Goal: Task Accomplishment & Management: Use online tool/utility

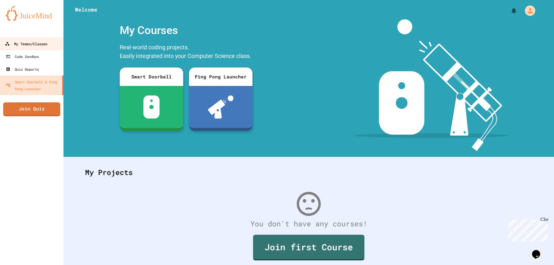
click at [28, 40] on link "My Teams/Classes" at bounding box center [31, 43] width 65 height 13
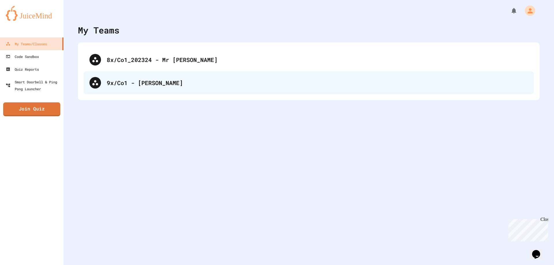
click at [133, 86] on div "9x/Co1 - [PERSON_NAME]" at bounding box center [317, 82] width 421 height 9
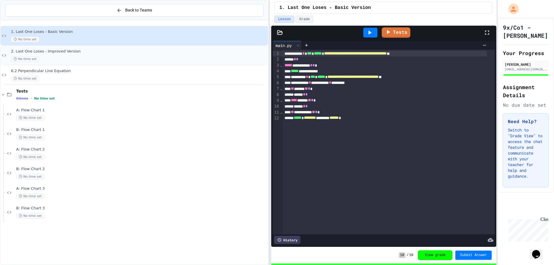
click at [100, 48] on div "2. Last One Loses - Improved Version No time set" at bounding box center [134, 56] width 267 height 20
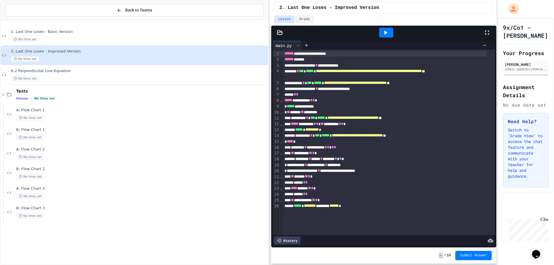
click at [385, 33] on icon at bounding box center [385, 33] width 3 height 4
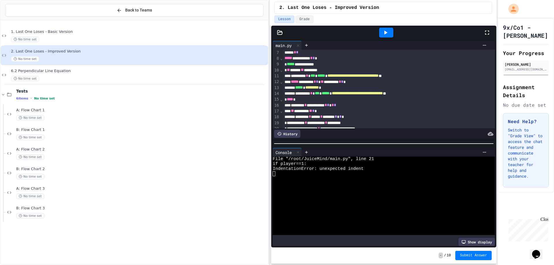
scroll to position [89, 0]
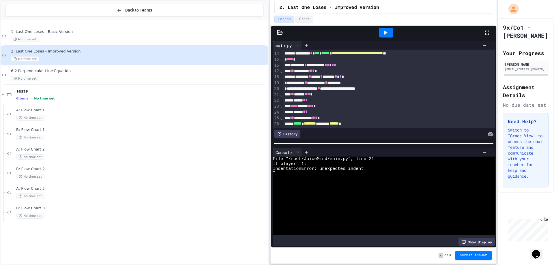
click at [292, 91] on div "** ****** ** * *" at bounding box center [383, 94] width 200 height 6
click at [280, 92] on span "⌄" at bounding box center [281, 94] width 3 height 5
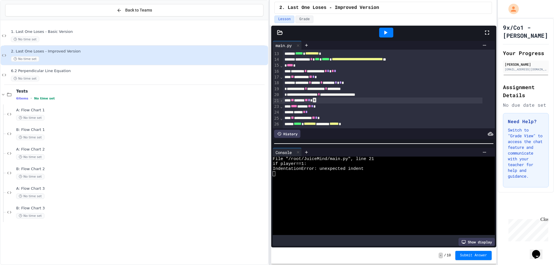
click at [280, 98] on span "›" at bounding box center [281, 100] width 3 height 5
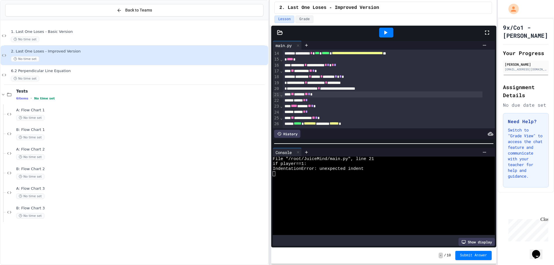
scroll to position [89, 0]
click at [291, 91] on div "** ****** ** * *" at bounding box center [383, 94] width 200 height 6
click at [385, 34] on icon at bounding box center [385, 32] width 7 height 7
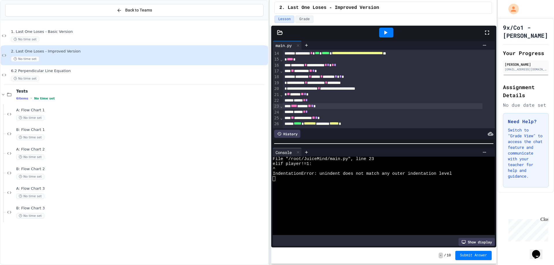
click at [292, 103] on div "**** ****** ** * *" at bounding box center [383, 106] width 200 height 6
click at [292, 115] on div "**********" at bounding box center [383, 118] width 200 height 6
click at [388, 33] on icon at bounding box center [385, 32] width 7 height 7
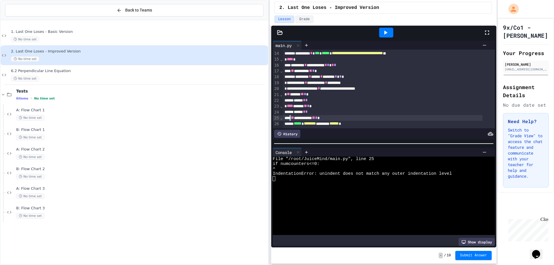
click at [293, 115] on div "**********" at bounding box center [383, 118] width 200 height 6
click at [385, 29] on icon at bounding box center [385, 32] width 7 height 7
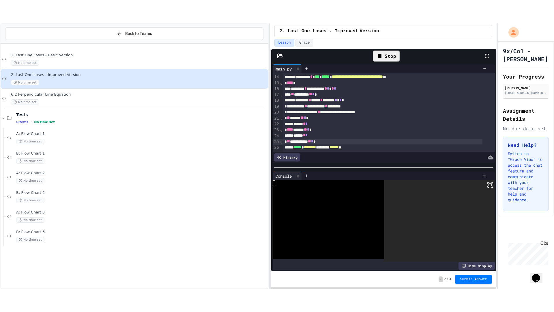
scroll to position [89, 0]
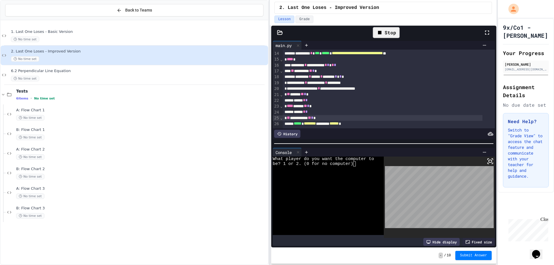
click at [490, 33] on icon at bounding box center [487, 32] width 7 height 7
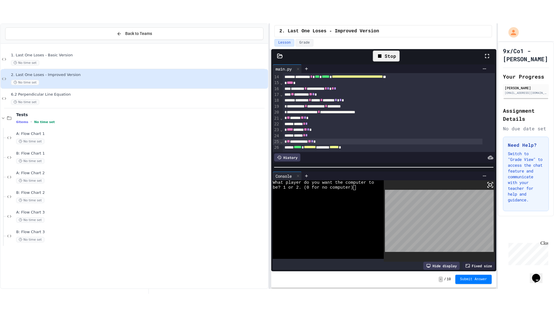
scroll to position [38, 0]
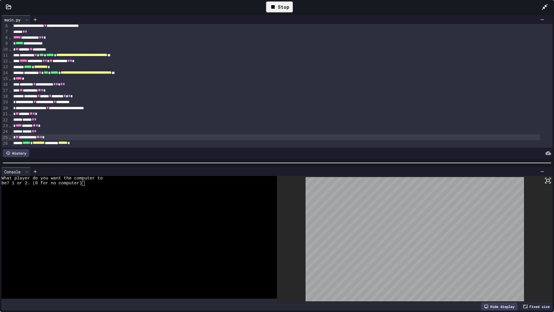
click at [112, 252] on div at bounding box center [134, 251] width 267 height 5
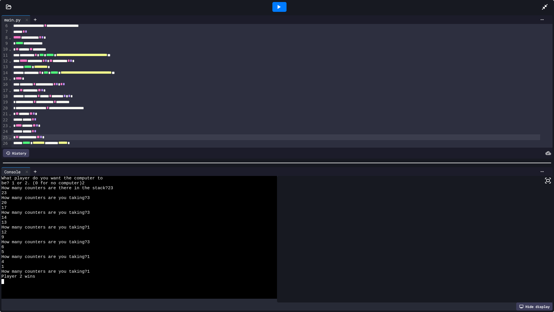
click at [279, 5] on icon at bounding box center [278, 6] width 7 height 7
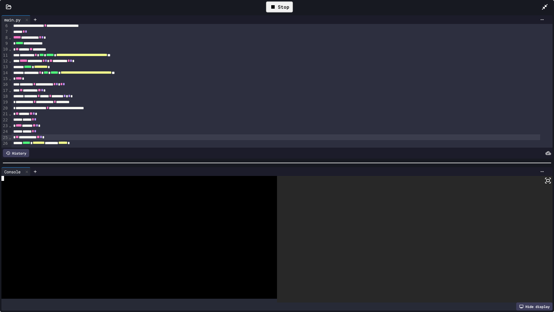
click at [167, 235] on div at bounding box center [134, 237] width 267 height 5
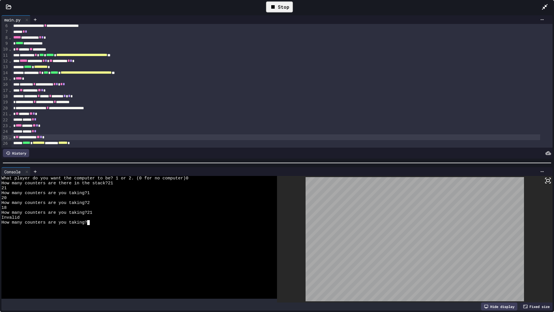
click at [279, 6] on div "Stop" at bounding box center [279, 6] width 27 height 11
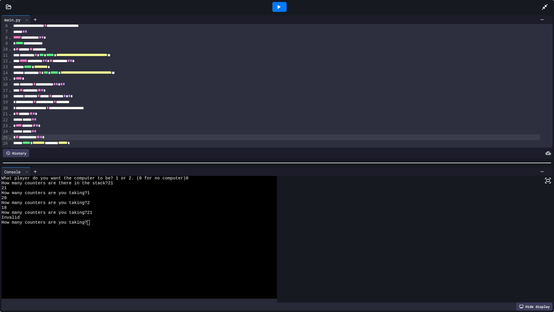
click at [279, 5] on icon at bounding box center [278, 6] width 7 height 7
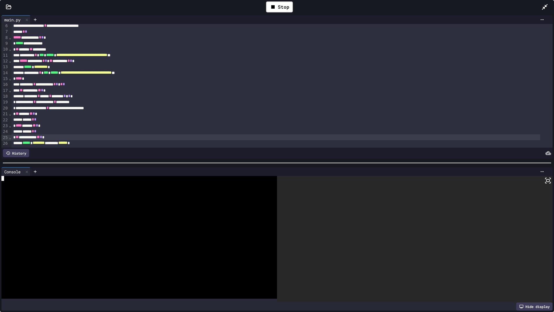
click at [132, 235] on div at bounding box center [134, 237] width 267 height 5
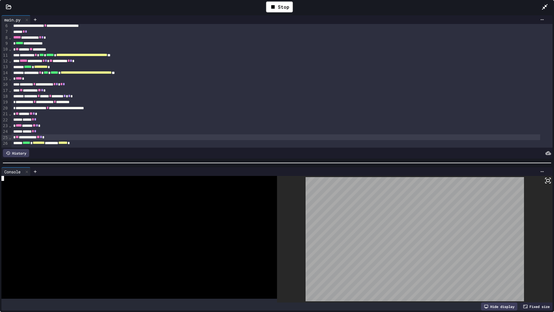
click at [132, 235] on div at bounding box center [134, 237] width 267 height 5
click at [131, 249] on div at bounding box center [134, 251] width 267 height 5
click at [217, 186] on div at bounding box center [134, 188] width 267 height 5
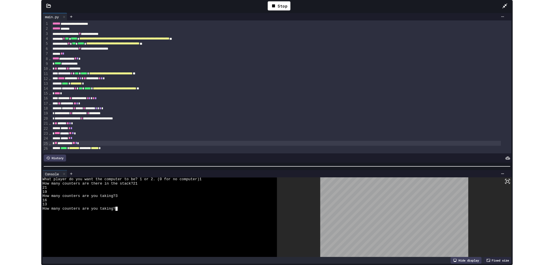
scroll to position [0, 0]
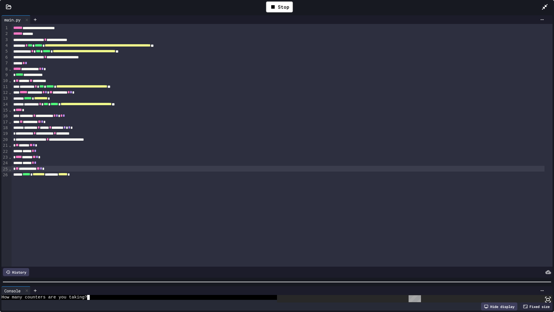
click at [226, 265] on div "**********" at bounding box center [277, 163] width 554 height 298
click at [546, 3] on div at bounding box center [547, 7] width 13 height 17
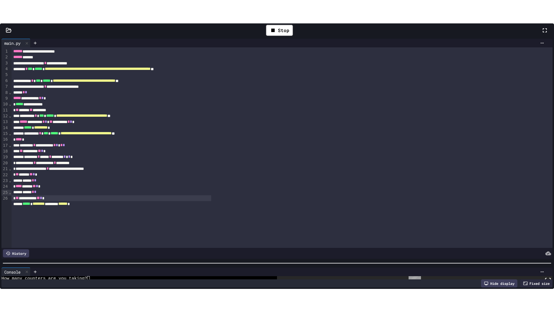
scroll to position [44, 0]
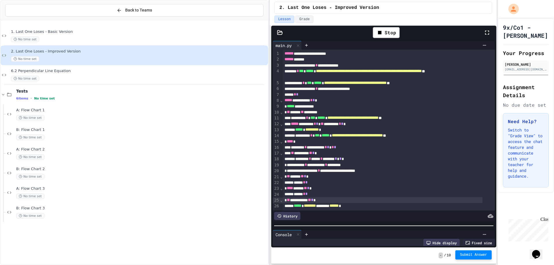
click at [477, 255] on span "Submit Answer" at bounding box center [473, 255] width 27 height 5
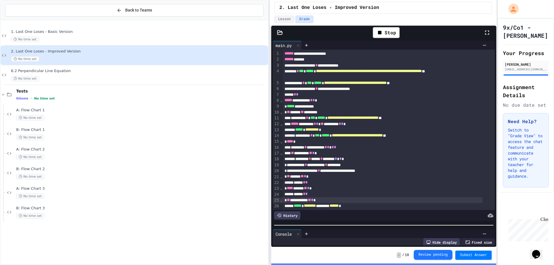
click at [449, 251] on button "Review pending" at bounding box center [433, 255] width 39 height 10
click at [487, 34] on icon at bounding box center [487, 32] width 7 height 7
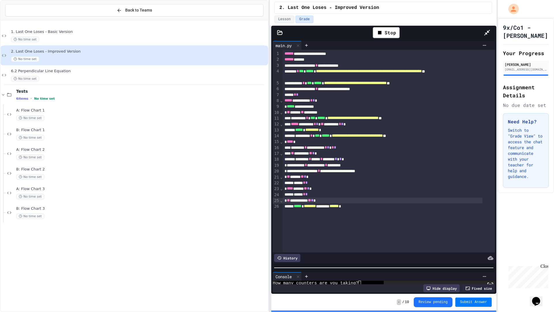
scroll to position [34, 0]
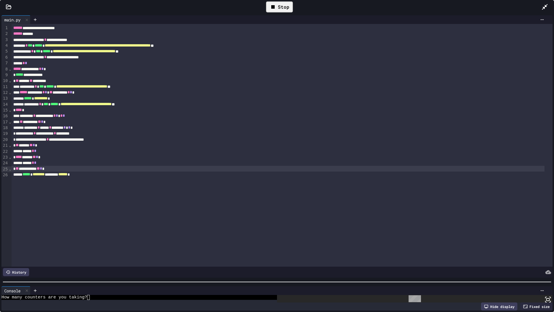
click at [274, 6] on icon at bounding box center [272, 6] width 3 height 3
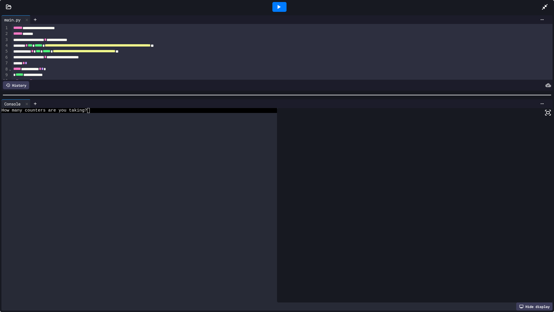
click at [227, 86] on div "**********" at bounding box center [277, 163] width 554 height 298
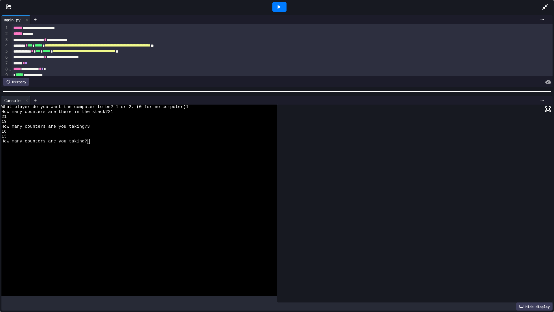
scroll to position [0, 0]
click at [278, 3] on div at bounding box center [279, 7] width 14 height 10
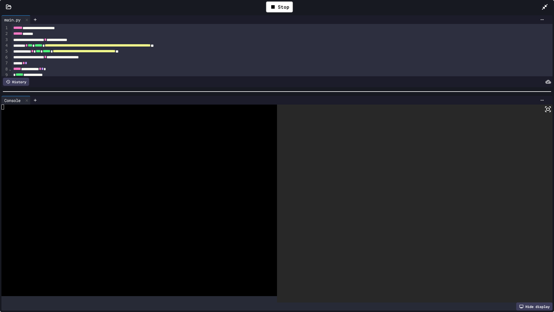
click at [129, 149] on div at bounding box center [134, 151] width 267 height 5
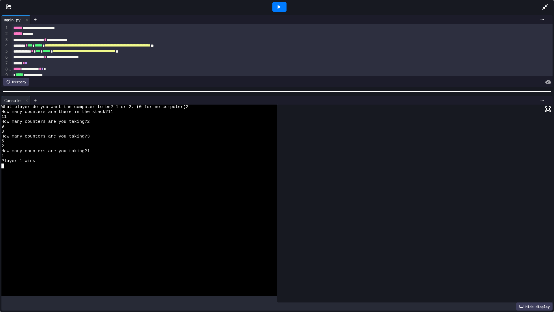
click at [282, 7] on div at bounding box center [279, 7] width 14 height 10
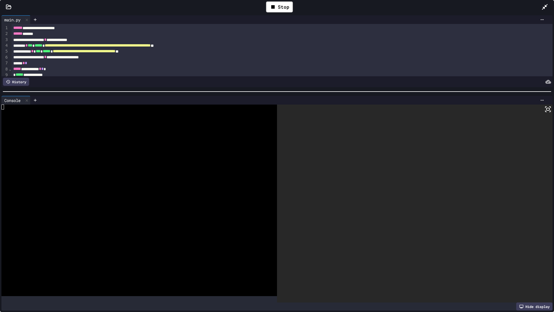
click at [211, 158] on div at bounding box center [134, 160] width 267 height 5
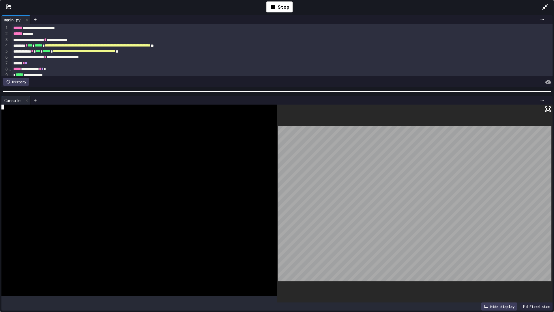
click at [211, 158] on div at bounding box center [134, 160] width 267 height 5
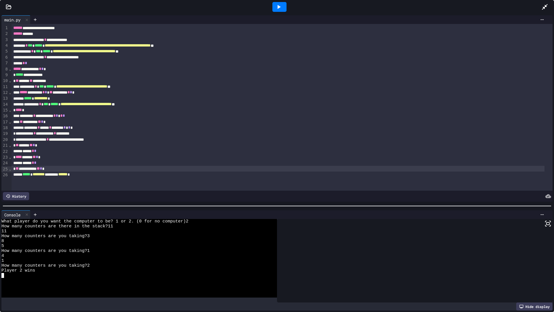
click at [258, 206] on div at bounding box center [277, 206] width 554 height 6
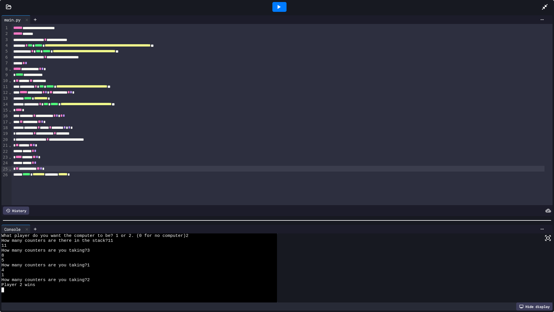
click at [186, 223] on div at bounding box center [277, 220] width 554 height 6
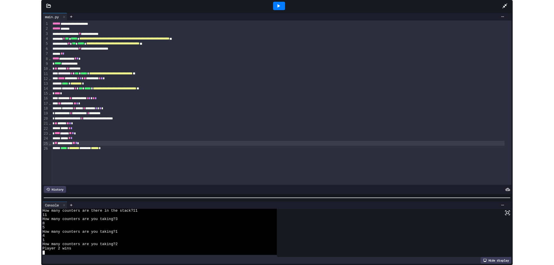
scroll to position [5, 0]
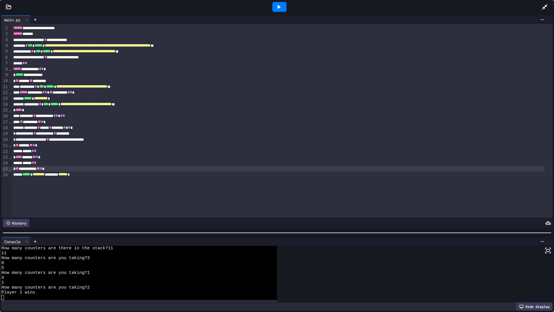
click at [9, 70] on span "⌄" at bounding box center [10, 69] width 3 height 5
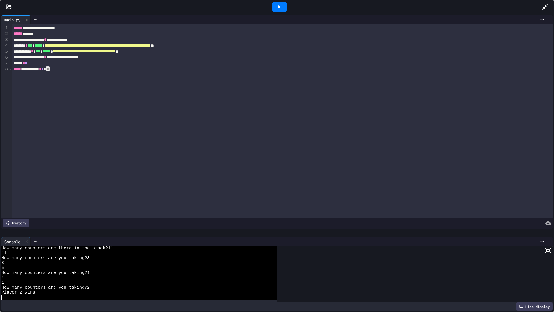
click at [9, 70] on span "›" at bounding box center [10, 69] width 3 height 5
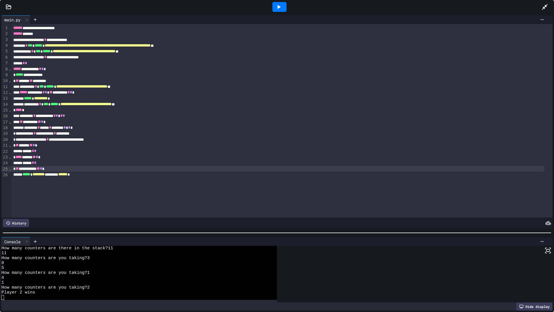
click at [9, 70] on span "⌄" at bounding box center [10, 69] width 3 height 5
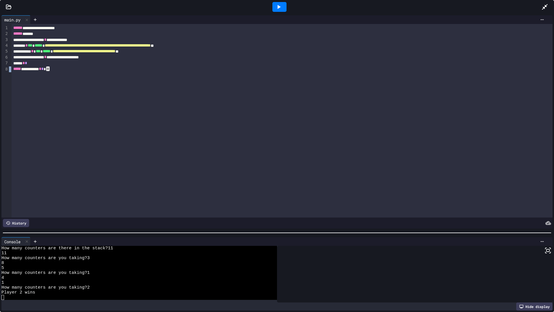
click at [9, 70] on span "›" at bounding box center [10, 69] width 3 height 5
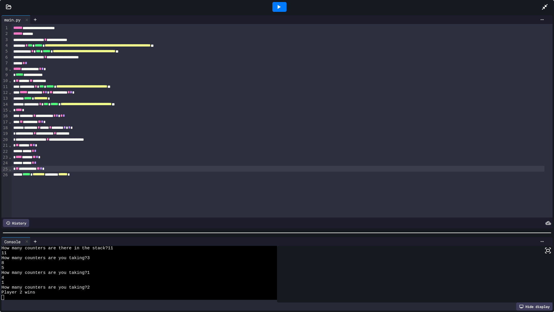
click at [10, 82] on span "⌄" at bounding box center [10, 80] width 3 height 5
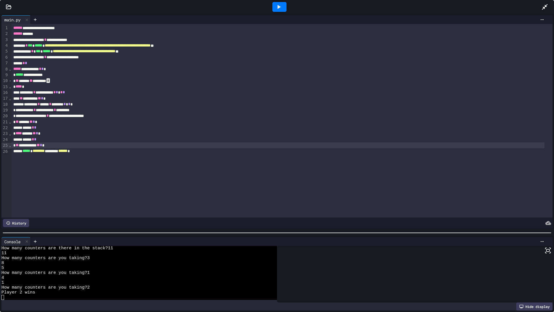
click at [10, 82] on span "›" at bounding box center [10, 80] width 3 height 5
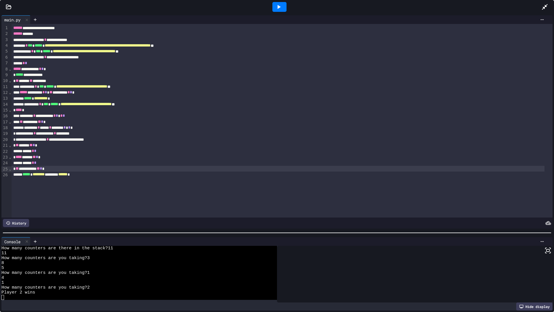
click at [546, 4] on icon at bounding box center [544, 6] width 7 height 7
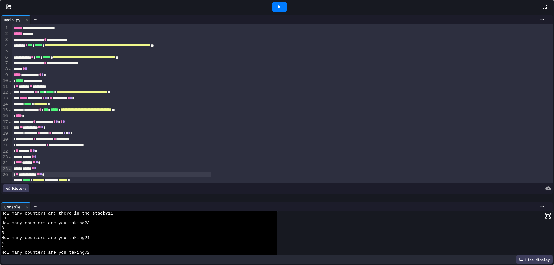
scroll to position [39, 0]
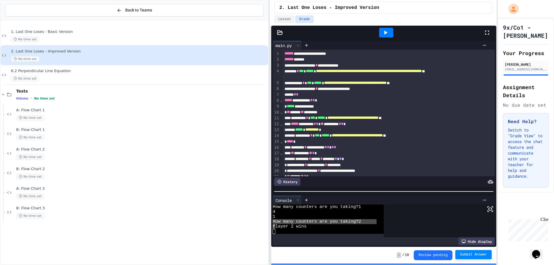
click at [466, 257] on span "Submit Answer" at bounding box center [473, 254] width 27 height 5
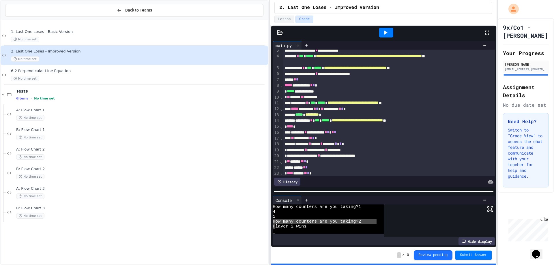
scroll to position [42, 0]
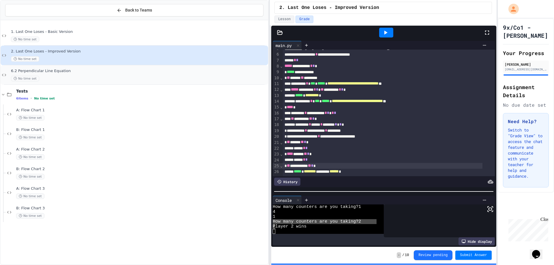
click at [53, 81] on div "No time set" at bounding box center [139, 78] width 256 height 5
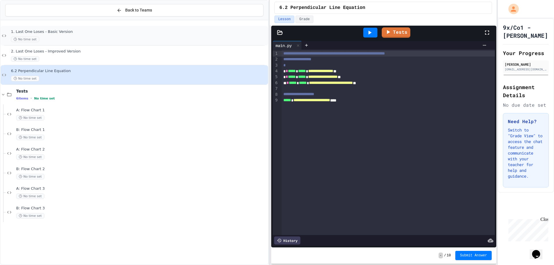
click at [67, 36] on div "1. Last One Loses - Basic Version No time set" at bounding box center [139, 35] width 256 height 13
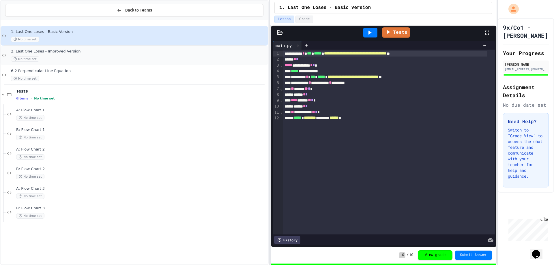
click at [83, 52] on span "2. Last One Loses - Improved Version" at bounding box center [139, 51] width 256 height 5
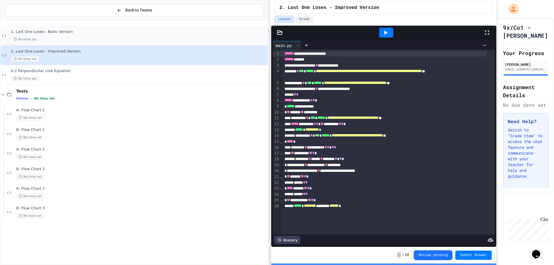
click at [44, 32] on span "1. Last One Loses - Basic Version" at bounding box center [139, 31] width 256 height 5
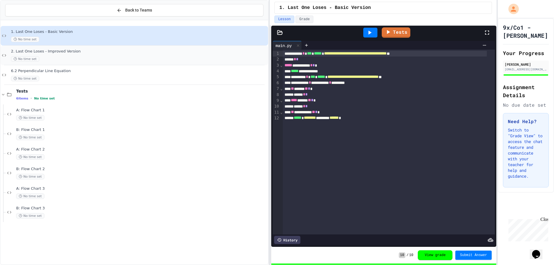
click at [65, 50] on span "2. Last One Loses - Improved Version" at bounding box center [139, 51] width 256 height 5
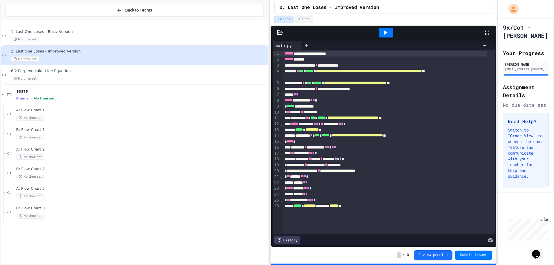
click at [295, 236] on div "History" at bounding box center [287, 240] width 26 height 8
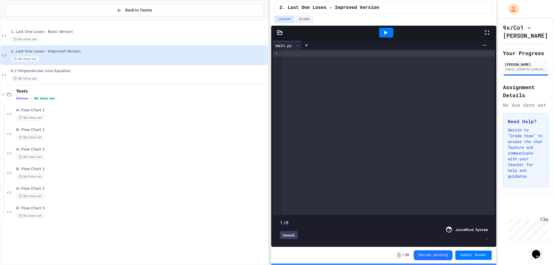
drag, startPoint x: 285, startPoint y: 209, endPoint x: 274, endPoint y: 209, distance: 11.0
click at [280, 220] on span at bounding box center [280, 220] width 0 height 0
drag, startPoint x: 312, startPoint y: 210, endPoint x: 130, endPoint y: 216, distance: 182.1
click at [130, 216] on div "**********" at bounding box center [277, 132] width 554 height 265
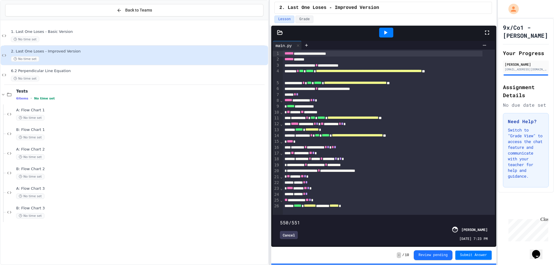
type input "***"
drag, startPoint x: 279, startPoint y: 209, endPoint x: 416, endPoint y: 234, distance: 139.7
click at [486, 215] on div "551/551 Cancel [PERSON_NAME] [DATE] 7:23 PM" at bounding box center [384, 230] width 222 height 31
click at [295, 231] on div "Cancel" at bounding box center [289, 235] width 18 height 8
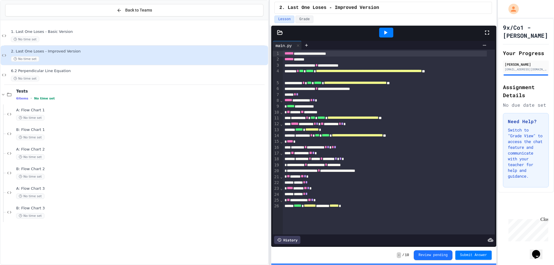
click at [382, 31] on icon at bounding box center [385, 32] width 7 height 7
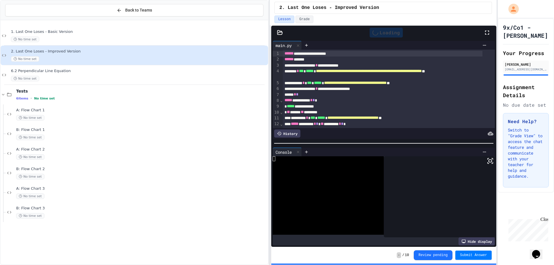
click at [490, 33] on icon at bounding box center [487, 32] width 7 height 7
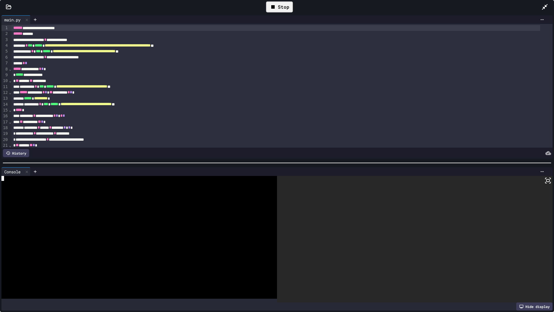
click at [216, 220] on div at bounding box center [134, 222] width 267 height 5
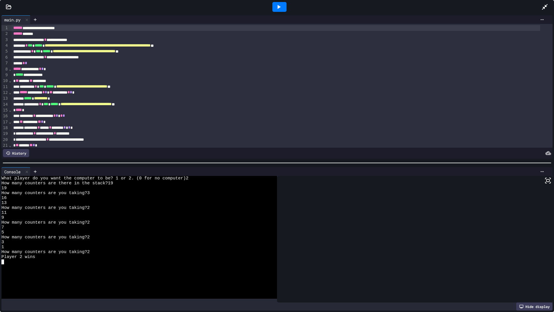
click at [546, 11] on div at bounding box center [547, 7] width 13 height 16
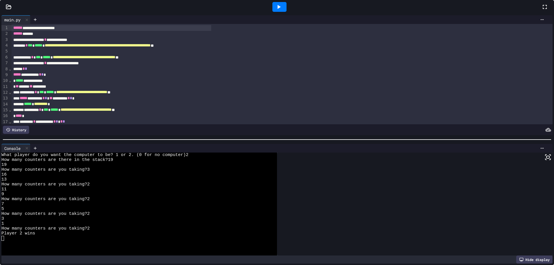
scroll to position [20, 0]
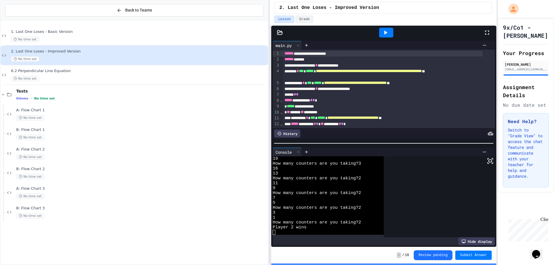
click at [62, 11] on button "Back to Teams" at bounding box center [134, 10] width 258 height 12
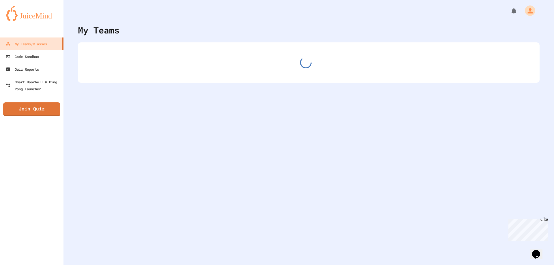
click at [74, 8] on div at bounding box center [308, 8] width 490 height 17
